Goal: Transaction & Acquisition: Purchase product/service

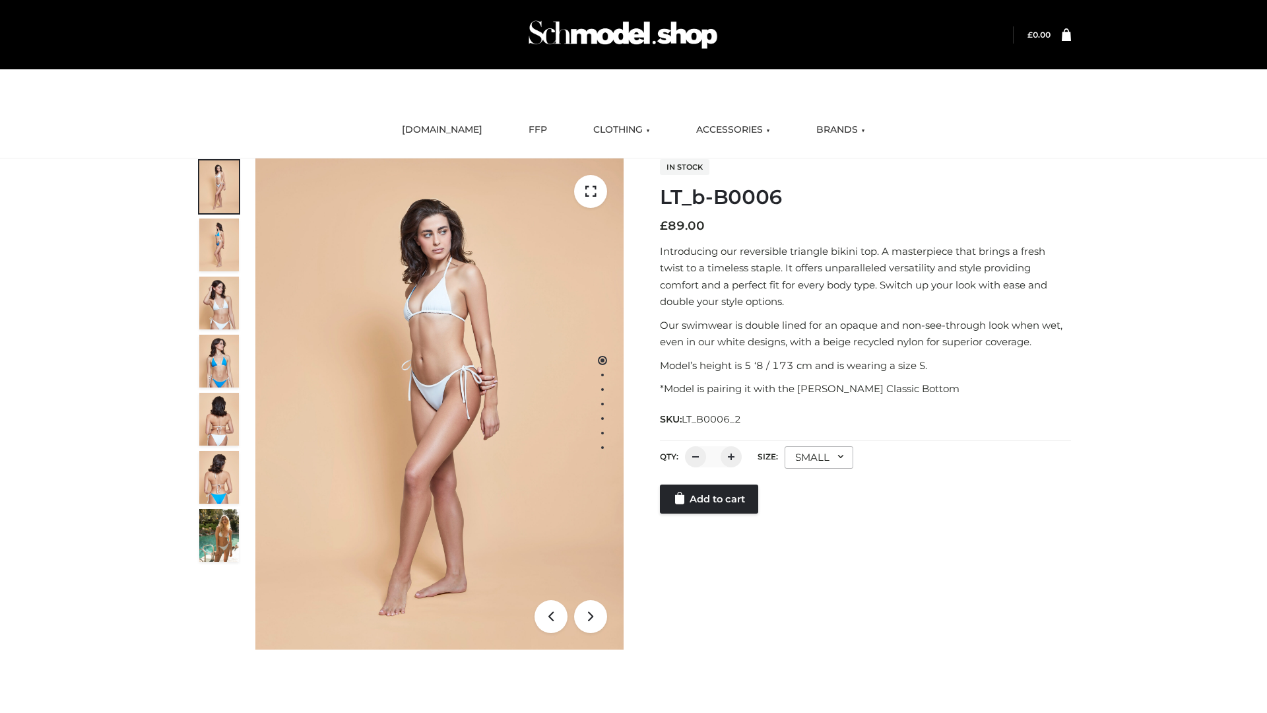
click at [710, 513] on link "Add to cart" at bounding box center [709, 498] width 98 height 29
